Goal: Task Accomplishment & Management: Manage account settings

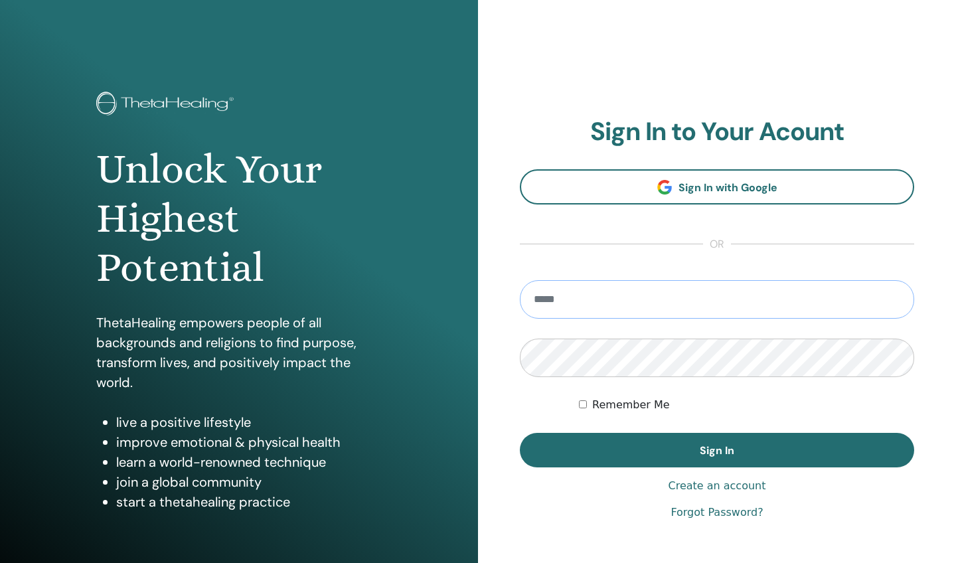
type input "**********"
click at [717, 450] on button "Sign In" at bounding box center [717, 450] width 395 height 35
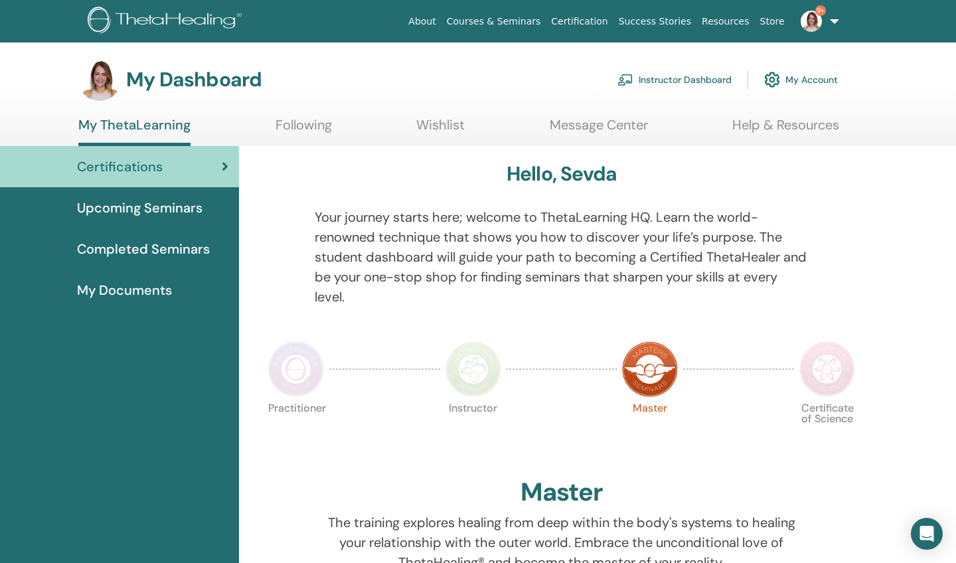
click at [666, 80] on link "Instructor Dashboard" at bounding box center [675, 79] width 114 height 29
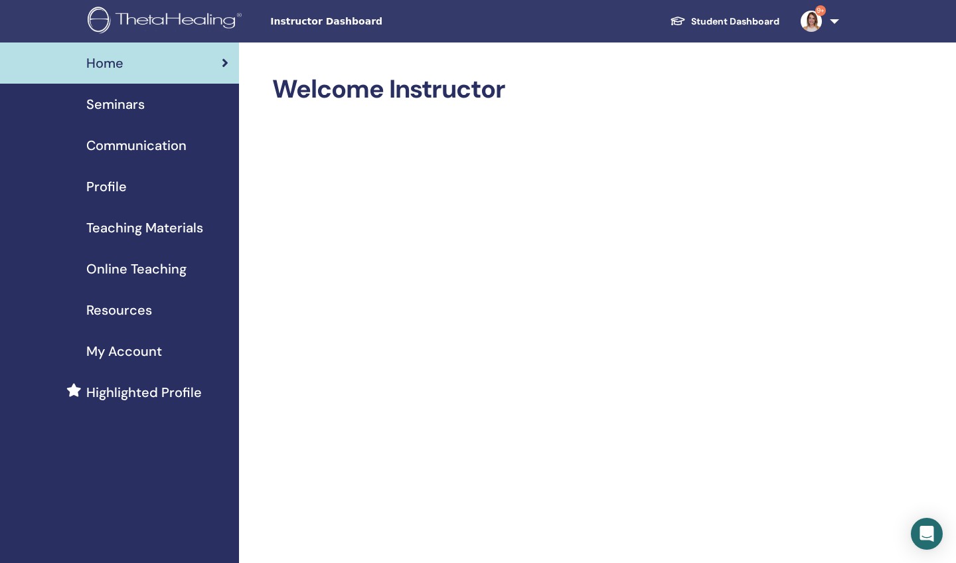
click at [116, 111] on span "Seminars" at bounding box center [115, 104] width 58 height 20
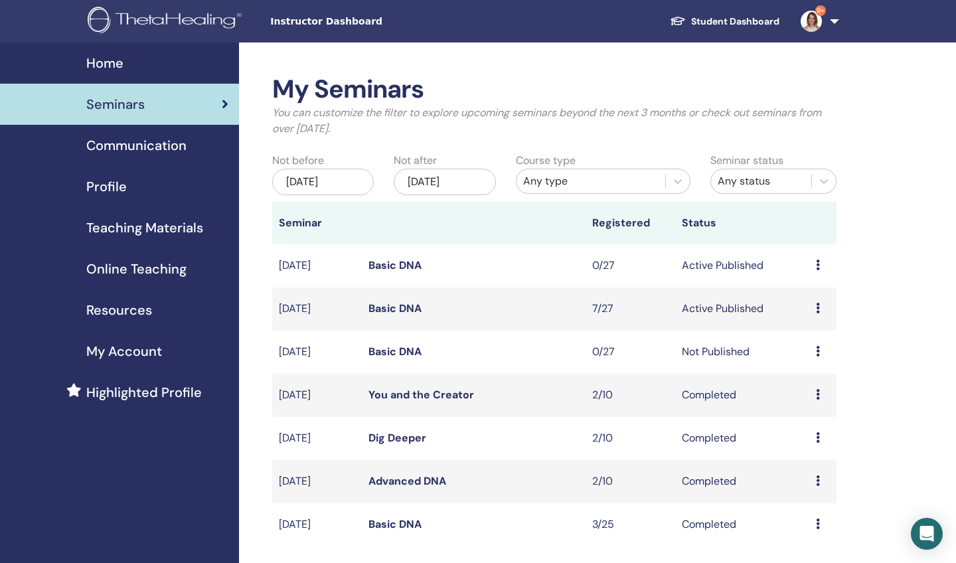
click at [820, 308] on icon at bounding box center [818, 308] width 4 height 11
click at [799, 357] on link "Attendees" at bounding box center [816, 359] width 50 height 14
click at [820, 306] on icon at bounding box center [818, 308] width 4 height 11
click at [818, 359] on link "Attendees" at bounding box center [816, 357] width 50 height 14
